Goal: Information Seeking & Learning: Learn about a topic

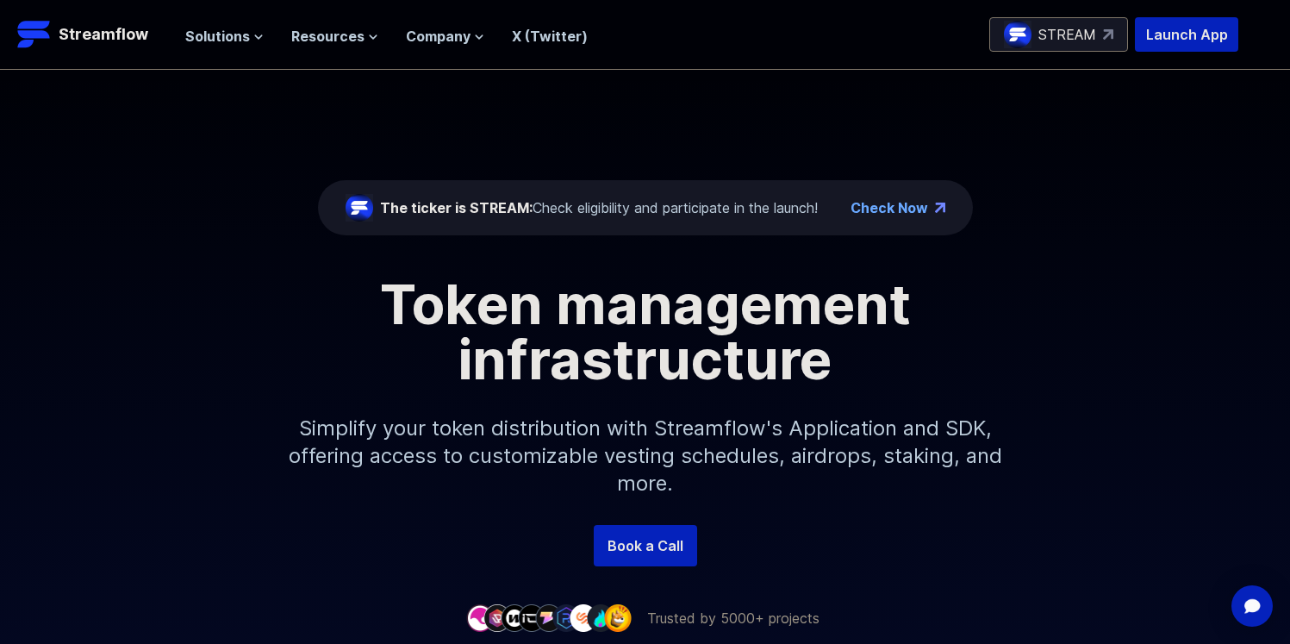
click at [228, 37] on span "Solutions" at bounding box center [217, 36] width 65 height 21
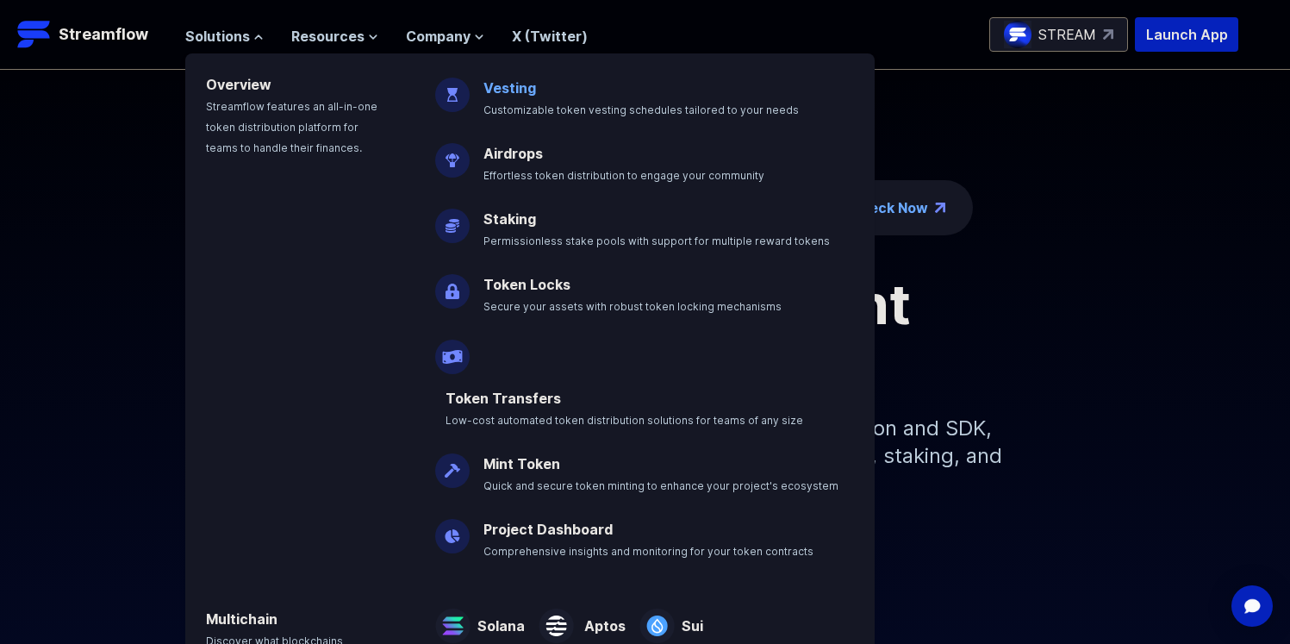
click at [511, 90] on link "Vesting" at bounding box center [509, 87] width 53 height 17
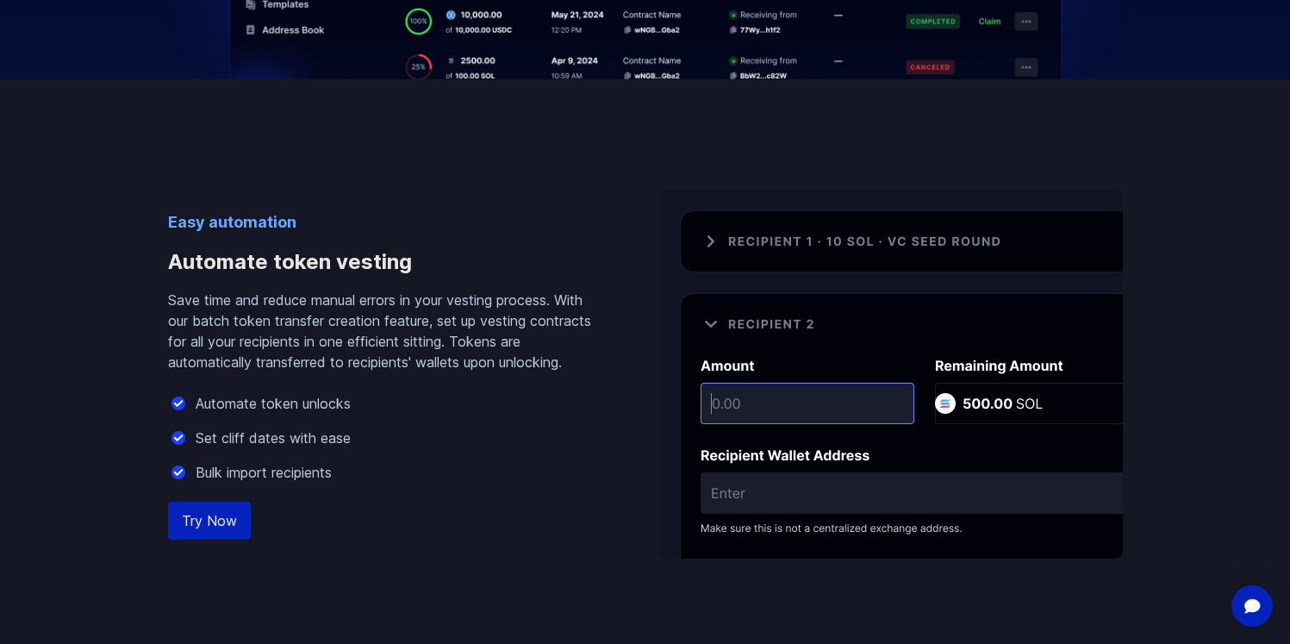
scroll to position [1005, 0]
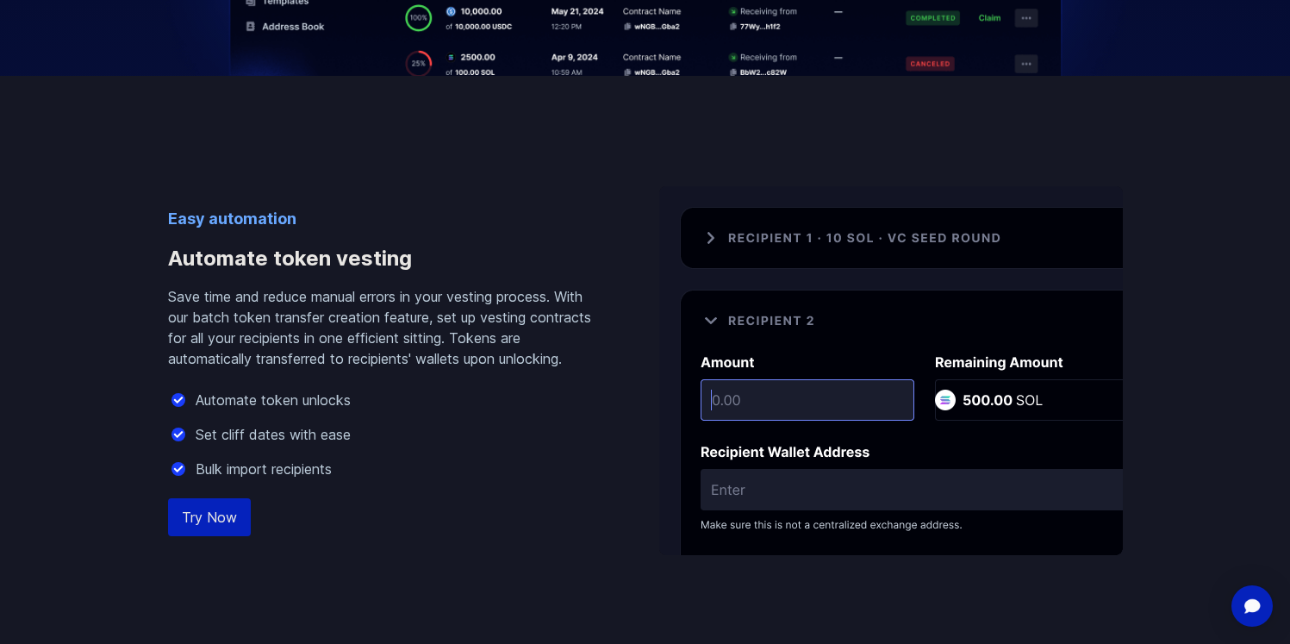
click at [767, 250] on img at bounding box center [890, 370] width 463 height 369
click at [772, 245] on img at bounding box center [890, 370] width 463 height 369
click at [981, 398] on img at bounding box center [890, 370] width 463 height 369
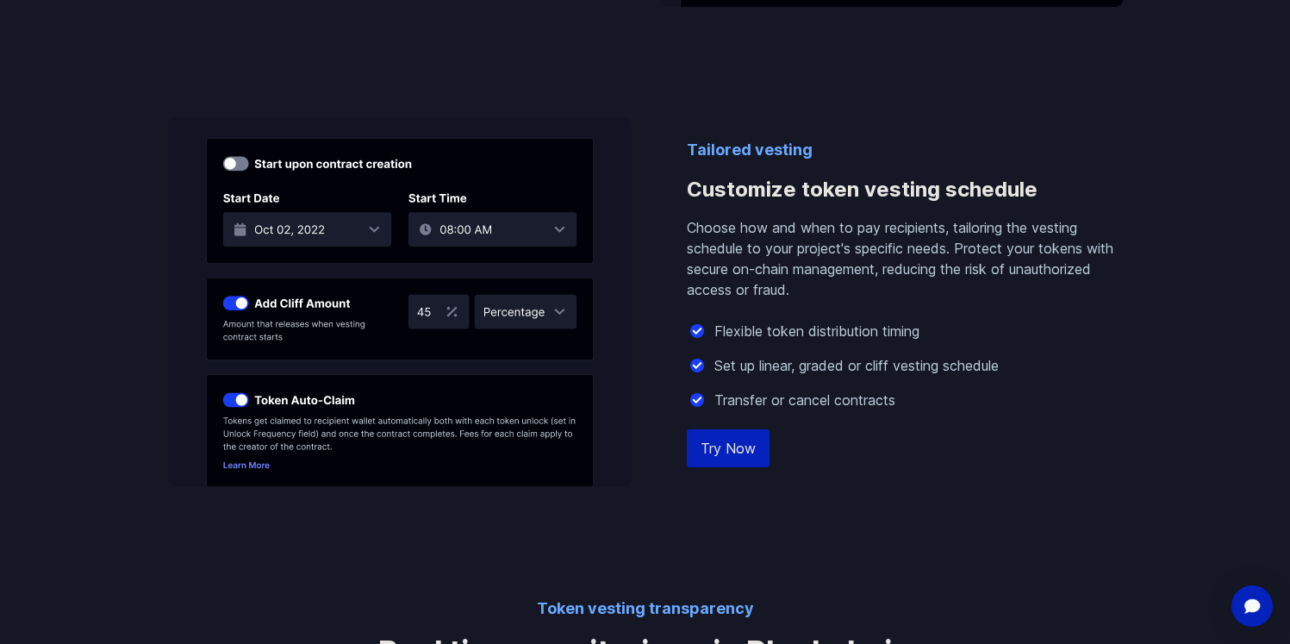
scroll to position [1644, 0]
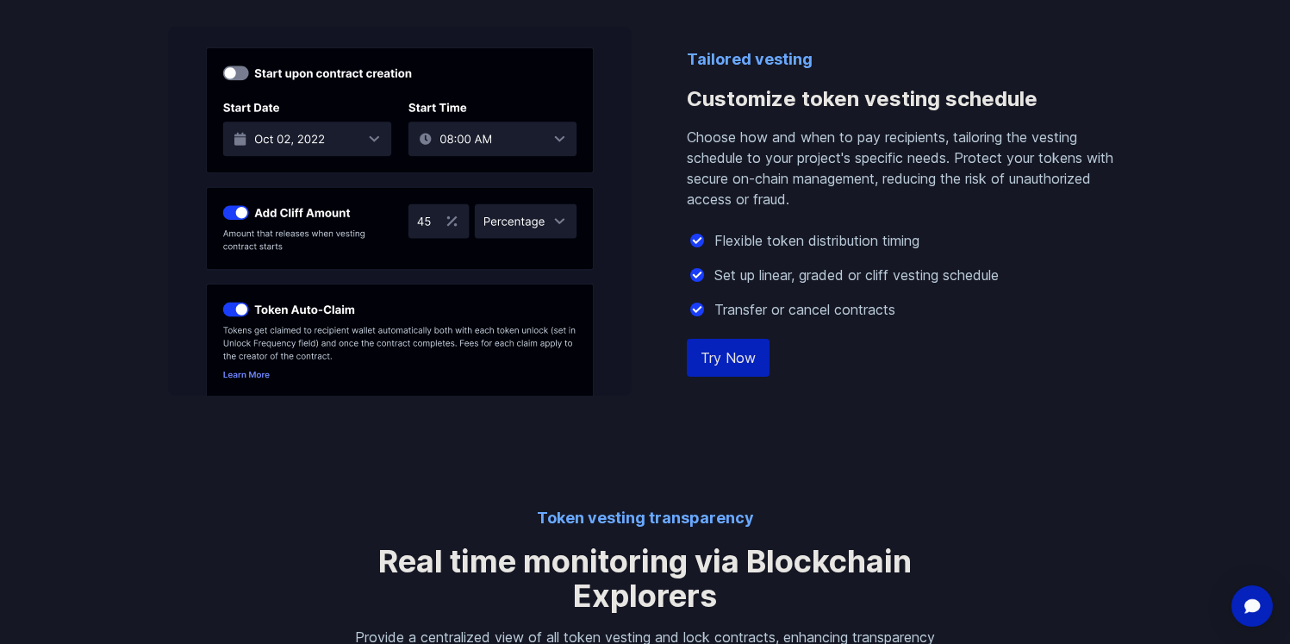
click at [719, 361] on link "Try Now" at bounding box center [728, 358] width 83 height 38
